Goal: Task Accomplishment & Management: Use online tool/utility

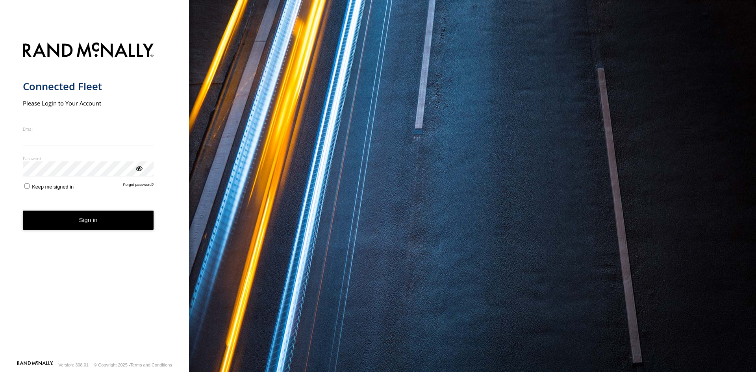
type input "**********"
click at [80, 231] on form "**********" at bounding box center [95, 199] width 144 height 323
click at [95, 219] on button "Sign in" at bounding box center [88, 220] width 131 height 19
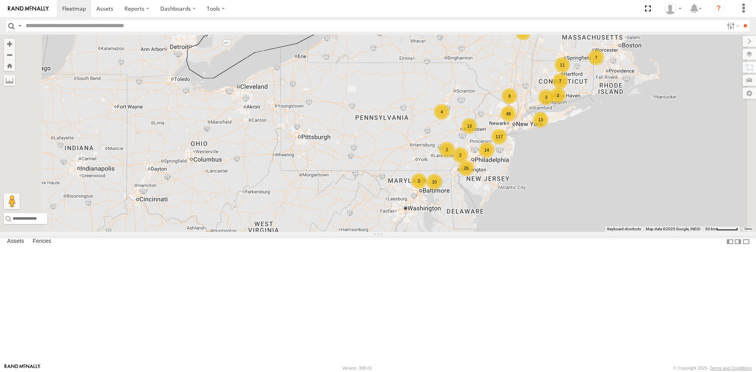
click at [0, 0] on span "Asset" at bounding box center [0, 0] width 0 height 0
